Goal: Transaction & Acquisition: Purchase product/service

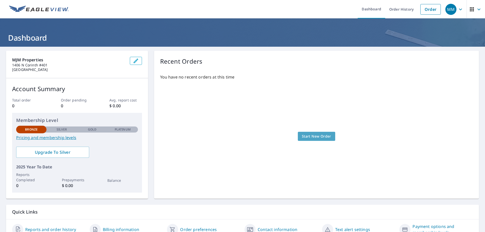
click at [316, 134] on span "Start New Order" at bounding box center [316, 136] width 29 height 6
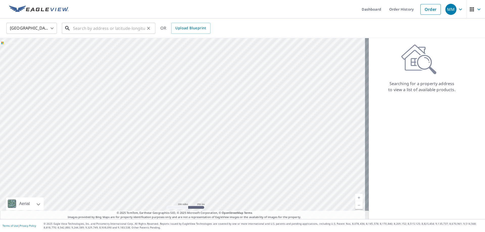
click at [93, 29] on input "text" at bounding box center [109, 28] width 72 height 14
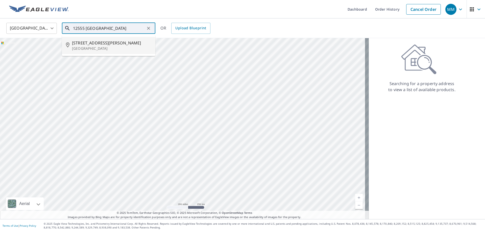
click at [111, 46] on p "[GEOGRAPHIC_DATA]" at bounding box center [111, 48] width 79 height 5
type input "[STREET_ADDRESS][PERSON_NAME][PERSON_NAME]"
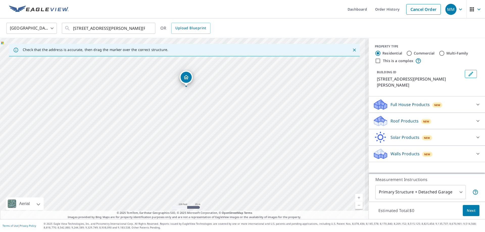
drag, startPoint x: 140, startPoint y: 137, endPoint x: 182, endPoint y: 106, distance: 52.4
click at [183, 105] on div "[STREET_ADDRESS][PERSON_NAME][PERSON_NAME]" at bounding box center [184, 128] width 369 height 181
click at [171, 141] on div "[STREET_ADDRESS][PERSON_NAME][PERSON_NAME]" at bounding box center [184, 128] width 369 height 181
click at [127, 50] on p "Check that the address is accurate, then drag the marker over the correct struc…" at bounding box center [95, 49] width 145 height 5
click at [176, 96] on div "[STREET_ADDRESS][PERSON_NAME][PERSON_NAME]" at bounding box center [184, 128] width 369 height 181
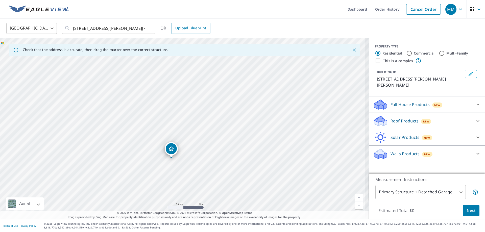
click at [174, 146] on div "Dropped pin, building 1, Residential property, 12555 Metz Rd Sanger, TX 76266" at bounding box center [171, 148] width 11 height 11
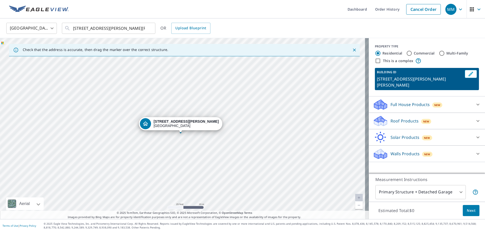
click at [472, 115] on div at bounding box center [478, 121] width 12 height 12
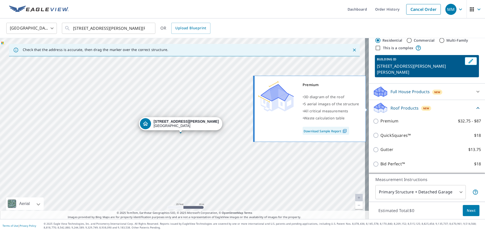
scroll to position [25, 0]
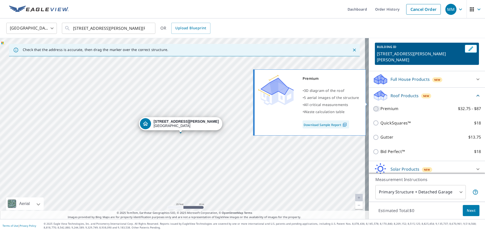
click at [373, 106] on input "Premium $32.75 - $87" at bounding box center [377, 109] width 8 height 6
checkbox input "true"
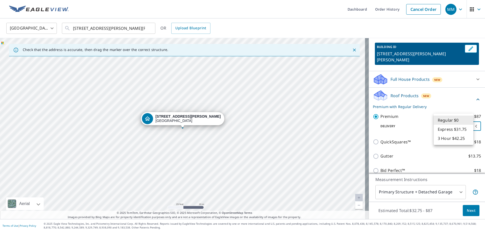
click at [460, 123] on body "MM MM Dashboard Order History Cancel Order MM [GEOGRAPHIC_DATA] [GEOGRAPHIC_DAT…" at bounding box center [242, 116] width 485 height 232
click at [449, 102] on div at bounding box center [242, 116] width 485 height 232
click at [450, 74] on div "Full House Products New" at bounding box center [422, 79] width 99 height 12
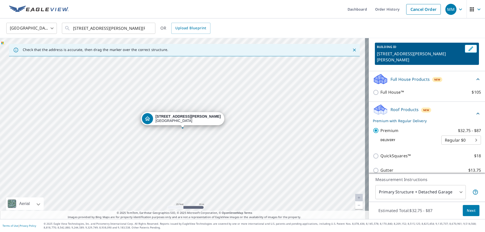
click at [450, 74] on div "Full House Products New" at bounding box center [424, 79] width 102 height 12
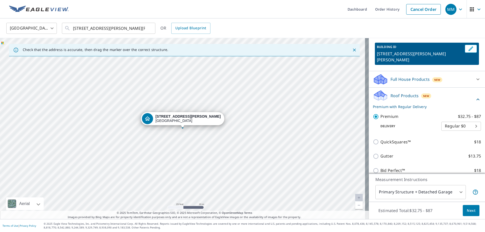
click at [445, 90] on div "Roof Products New Premium with Regular Delivery" at bounding box center [424, 100] width 102 height 20
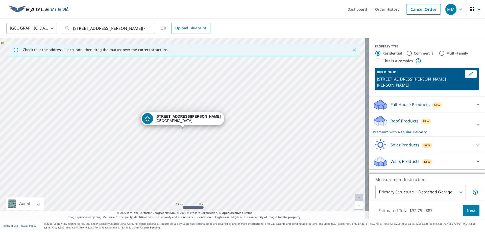
scroll to position [0, 0]
click at [448, 139] on div "Solar Products New" at bounding box center [422, 145] width 99 height 12
click at [448, 139] on div "Solar Products New" at bounding box center [424, 145] width 102 height 12
click at [446, 115] on div "Roof Products New Premium with Regular Delivery" at bounding box center [422, 125] width 99 height 20
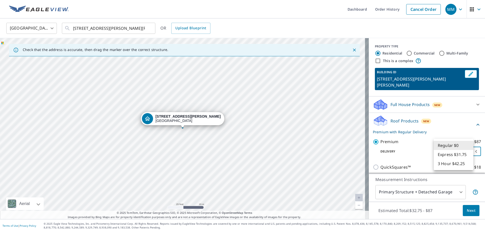
click at [457, 144] on body "MM MM Dashboard Order History Cancel Order MM [GEOGRAPHIC_DATA] [GEOGRAPHIC_DAT…" at bounding box center [242, 116] width 485 height 232
click at [457, 144] on li "Regular $0" at bounding box center [454, 145] width 40 height 9
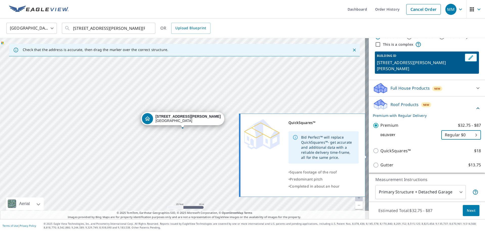
scroll to position [25, 0]
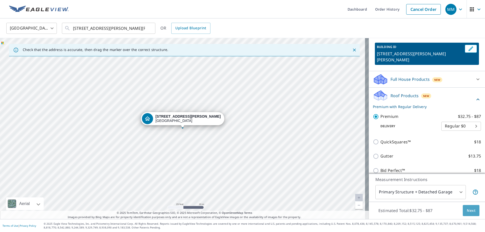
click at [471, 209] on span "Next" at bounding box center [471, 211] width 9 height 6
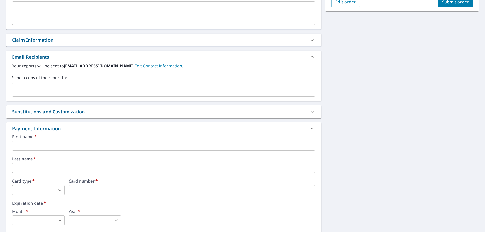
scroll to position [152, 0]
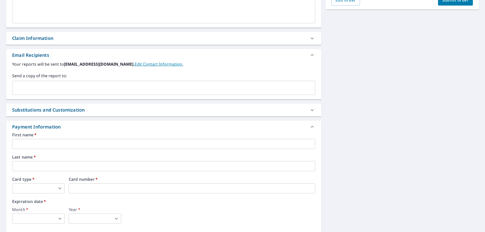
click at [49, 143] on input "text" at bounding box center [163, 144] width 303 height 10
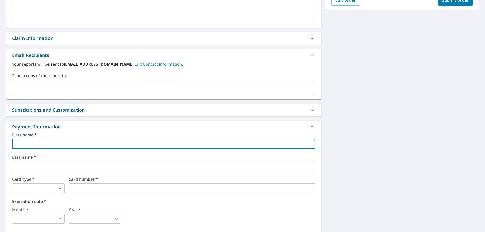
type input "[PERSON_NAME]"
click at [29, 188] on body "MM MM Dashboard Order History Cancel Order MM Dashboard / Finalize Order Finali…" at bounding box center [242, 116] width 485 height 232
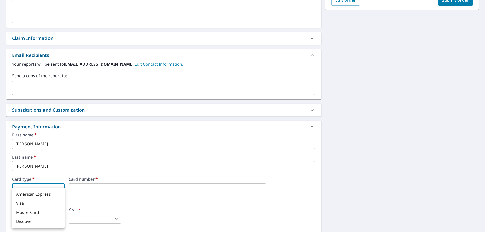
click at [335, 176] on div at bounding box center [242, 116] width 485 height 232
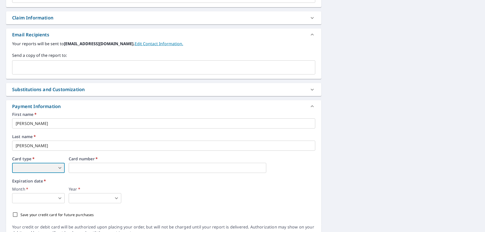
scroll to position [197, 0]
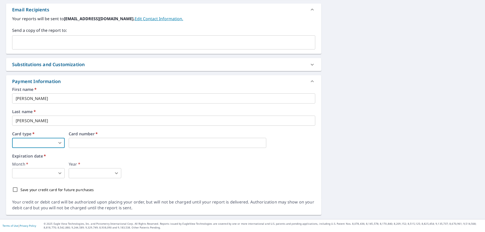
click at [45, 141] on body "MM MM Dashboard Order History Cancel Order MM Dashboard / Finalize Order Finali…" at bounding box center [242, 116] width 485 height 232
click at [35, 163] on li "Visa" at bounding box center [38, 163] width 53 height 9
type input "2"
click at [53, 173] on body "MM MM Dashboard Order History Cancel Order MM Dashboard / Finalize Order Finali…" at bounding box center [242, 116] width 485 height 232
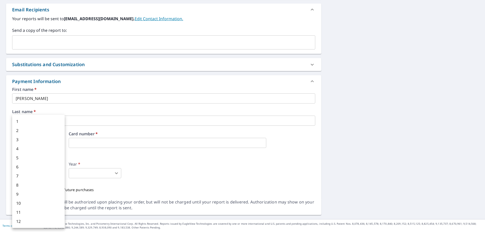
click at [35, 120] on li "1" at bounding box center [38, 121] width 53 height 9
type input "1"
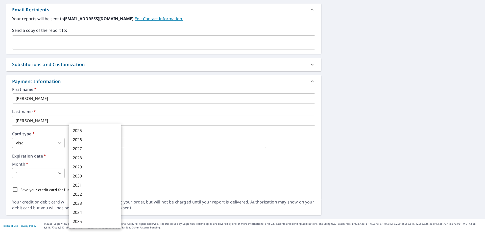
click at [91, 171] on body "MM MM Dashboard Order History Cancel Order MM Dashboard / Finalize Order Finali…" at bounding box center [242, 116] width 485 height 232
click at [83, 174] on li "2030" at bounding box center [95, 175] width 53 height 9
type input "2030"
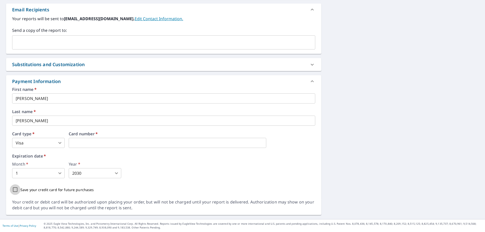
click at [12, 190] on input "Save your credit card for future purchases" at bounding box center [15, 189] width 11 height 11
click at [13, 190] on input "Save your credit card for future purchases" at bounding box center [15, 189] width 11 height 11
checkbox input "false"
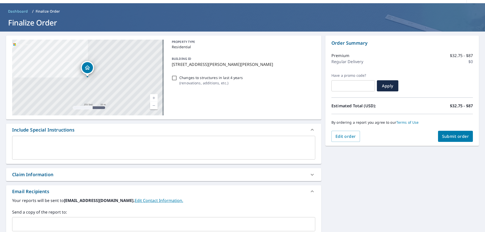
scroll to position [76, 0]
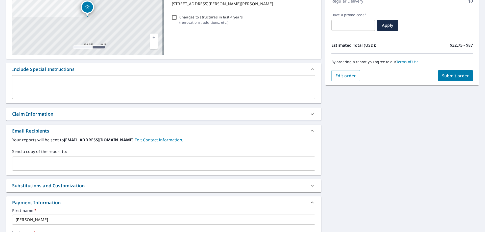
click at [87, 164] on input "text" at bounding box center [159, 164] width 291 height 10
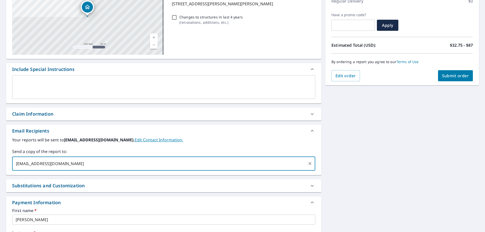
type input "[EMAIL_ADDRESS][DOMAIN_NAME]"
click at [177, 188] on div "Substitutions and Customization" at bounding box center [159, 185] width 294 height 7
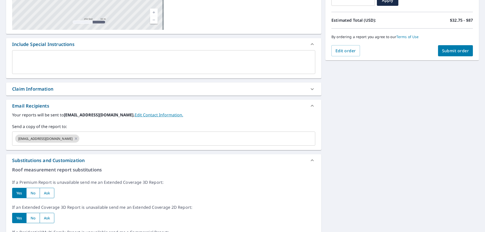
scroll to position [25, 0]
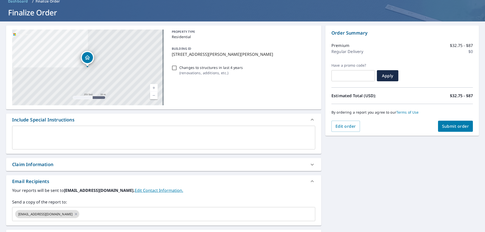
drag, startPoint x: 393, startPoint y: 164, endPoint x: 433, endPoint y: 131, distance: 52.0
click at [445, 128] on span "Submit order" at bounding box center [455, 126] width 27 height 6
